Goal: Browse casually: Explore the website without a specific task or goal

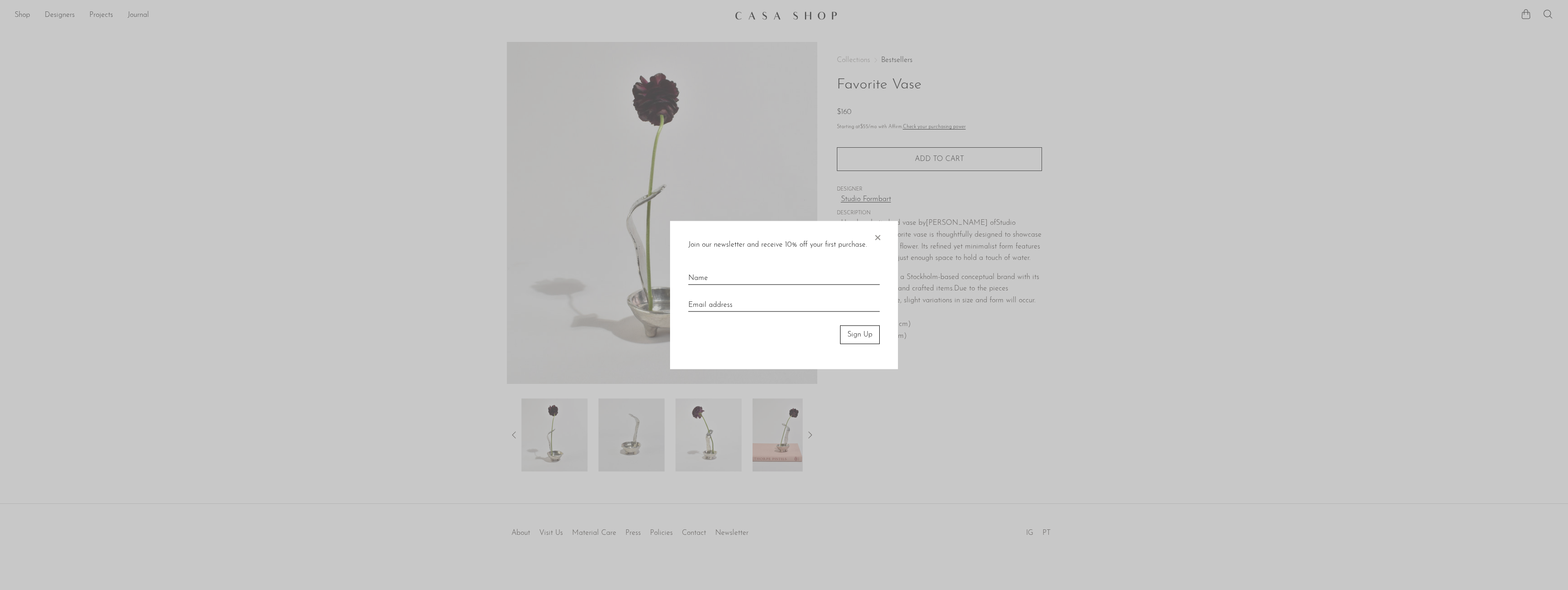
click at [929, 157] on div at bounding box center [784, 295] width 1568 height 590
click at [875, 235] on span "×" at bounding box center [877, 235] width 9 height 29
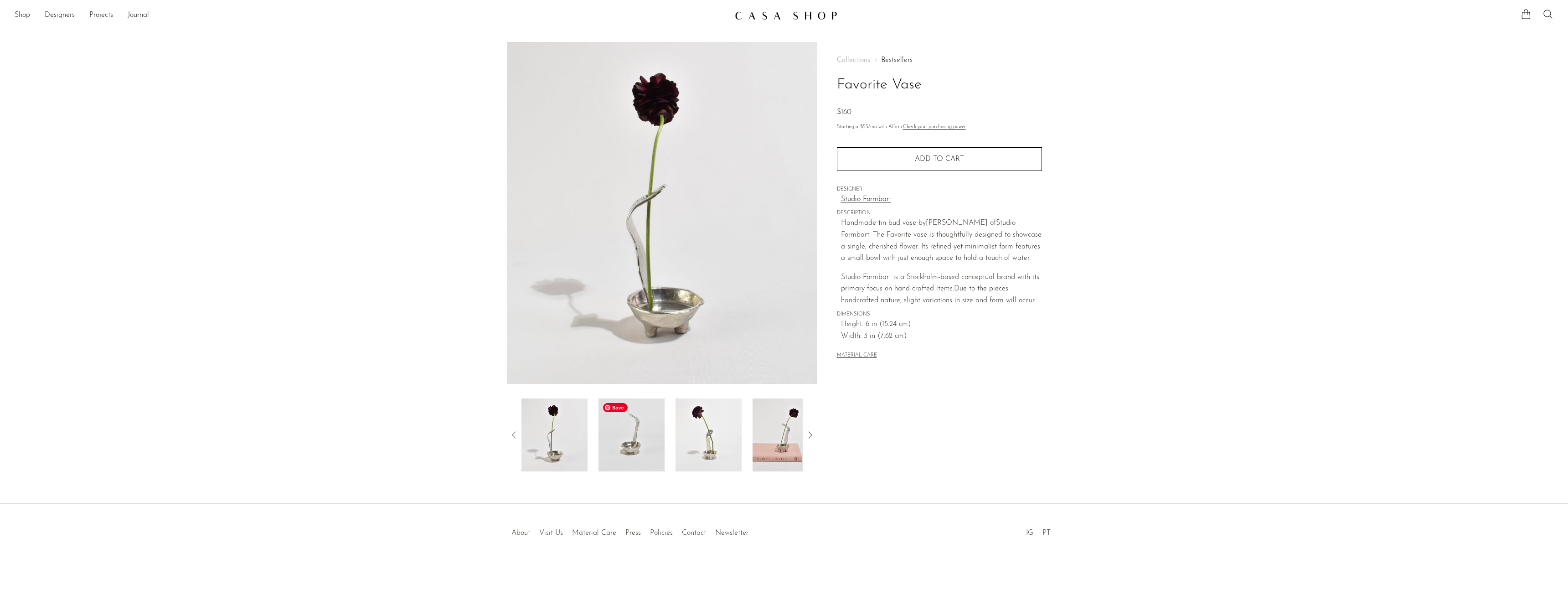
click at [629, 438] on img at bounding box center [631, 435] width 66 height 73
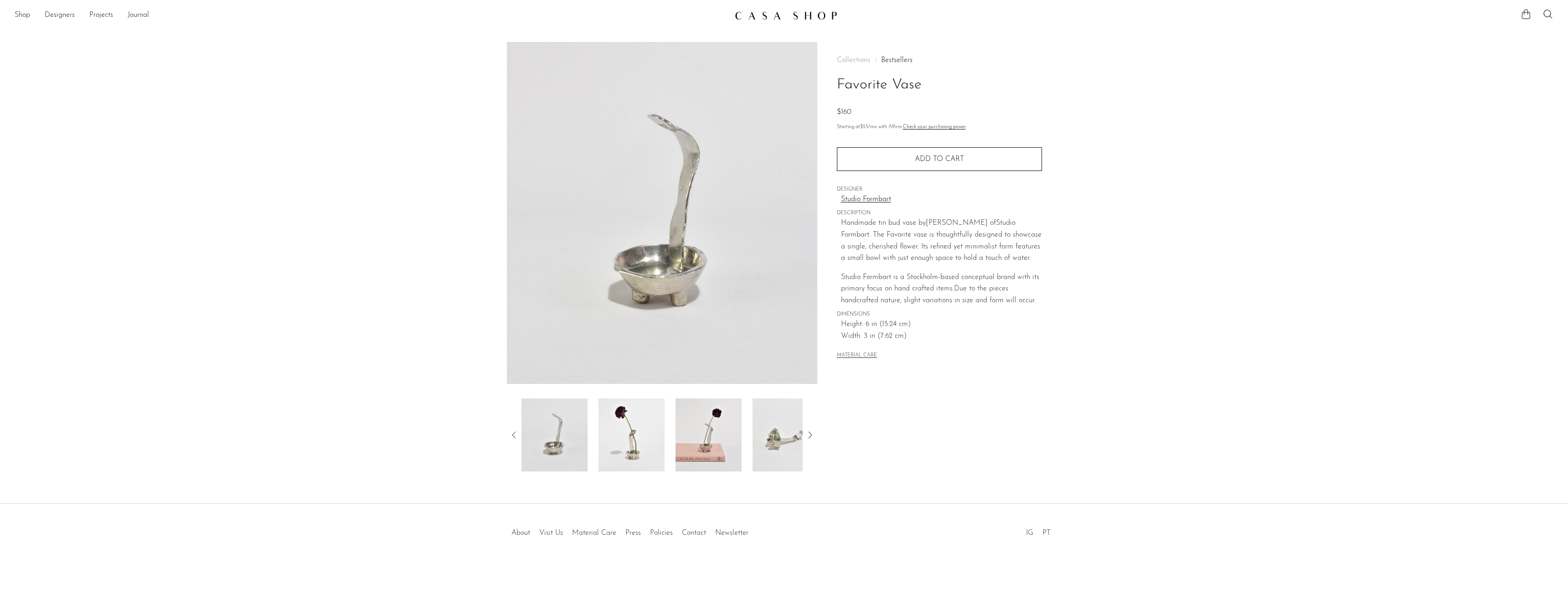
click at [509, 431] on icon at bounding box center [514, 435] width 11 height 11
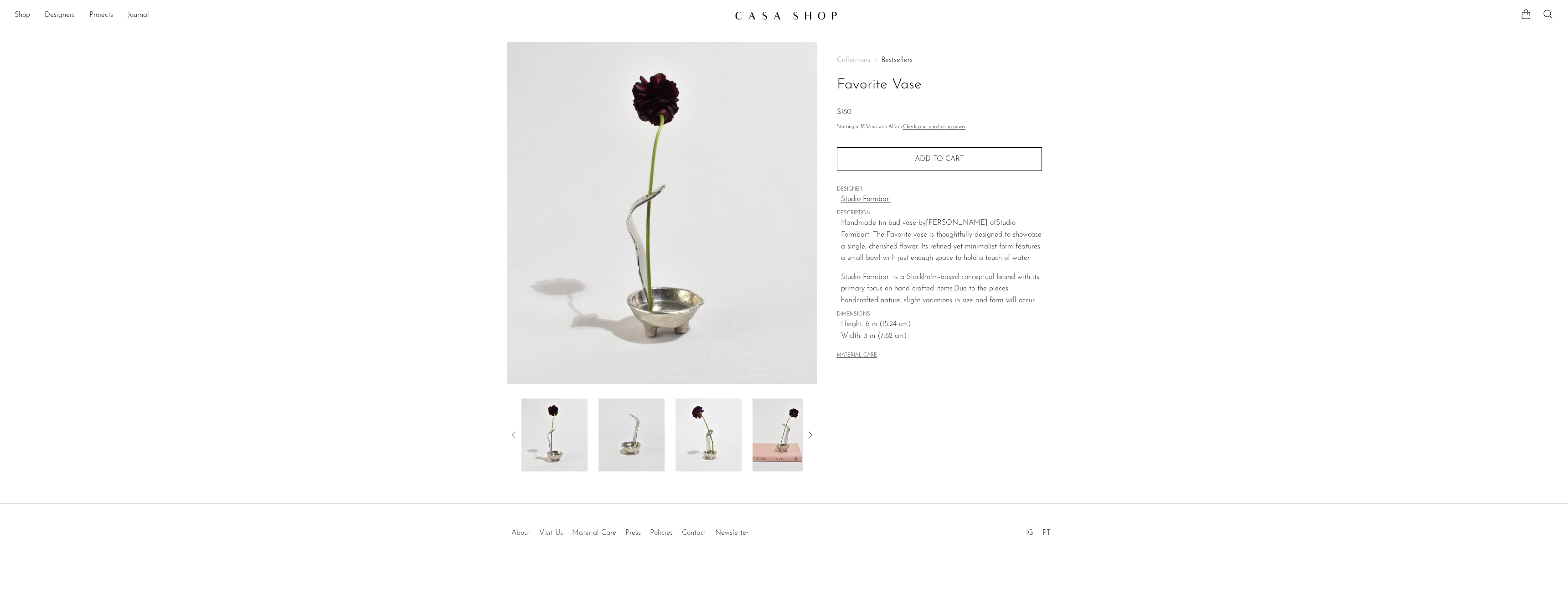
click at [811, 435] on icon at bounding box center [809, 435] width 3 height 7
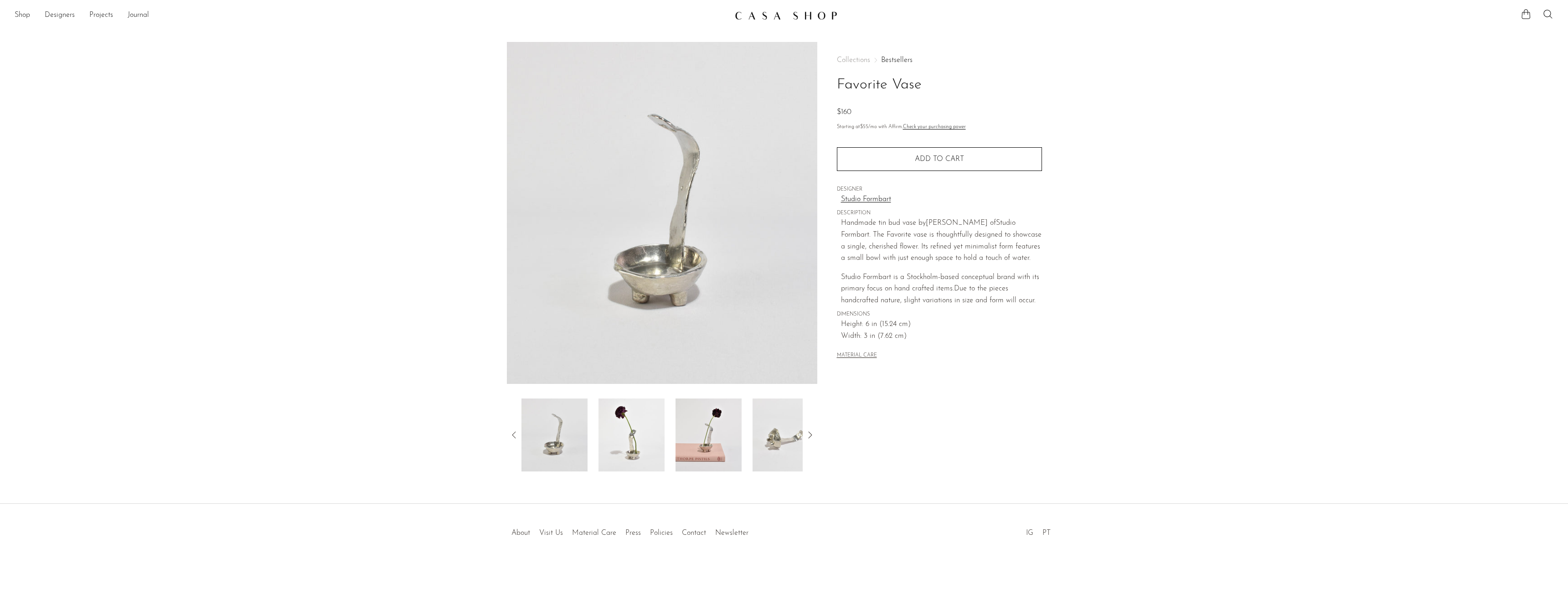
scroll to position [3, 0]
click at [782, 13] on img at bounding box center [786, 12] width 103 height 9
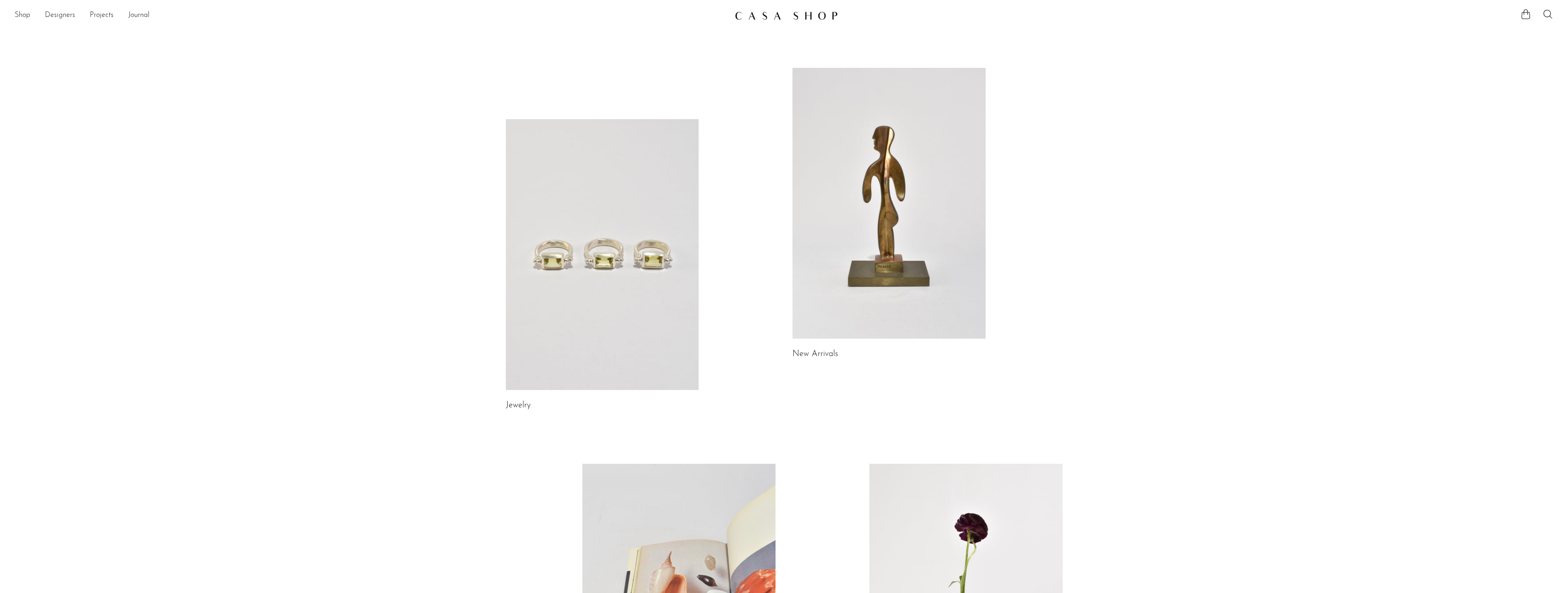
scroll to position [274, 0]
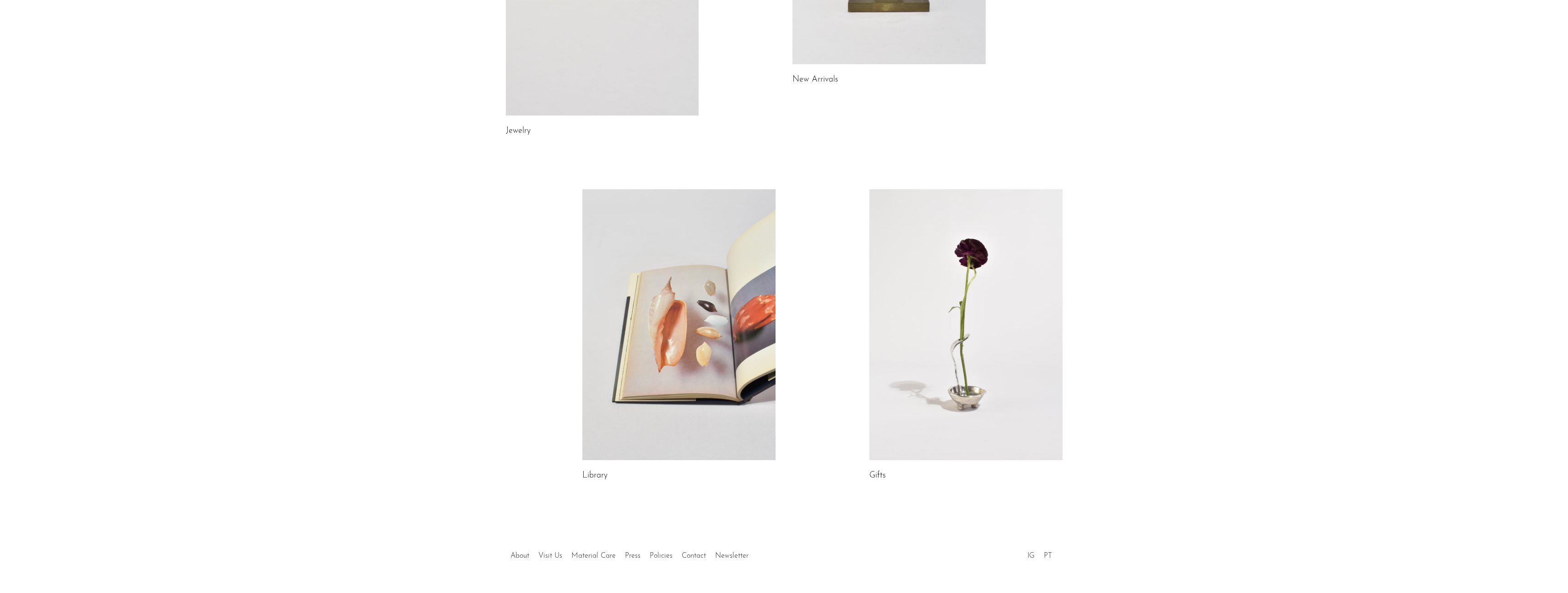
click at [955, 356] on link at bounding box center [966, 324] width 193 height 271
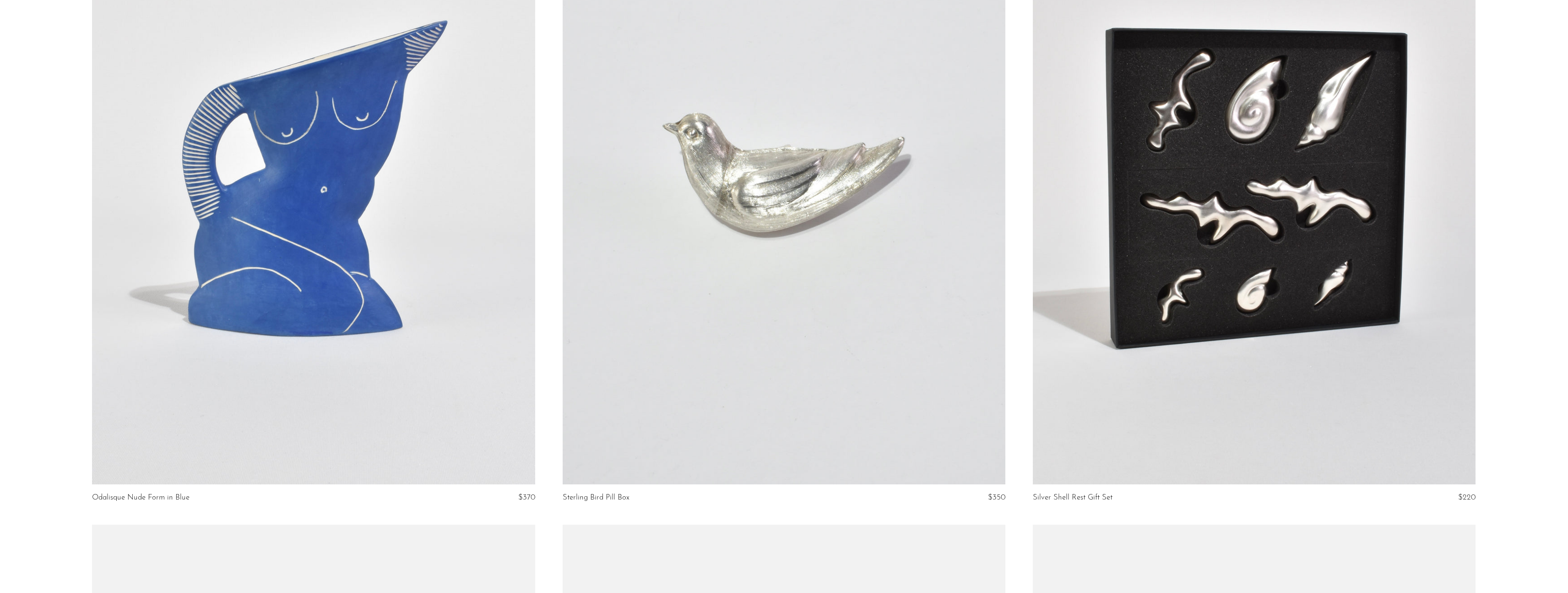
scroll to position [4633, 0]
